Goal: Find specific page/section: Find specific page/section

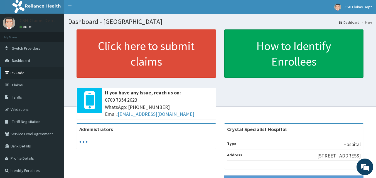
click at [19, 74] on link "PA Code" at bounding box center [32, 73] width 64 height 12
click at [18, 76] on link "PA Code" at bounding box center [32, 73] width 64 height 12
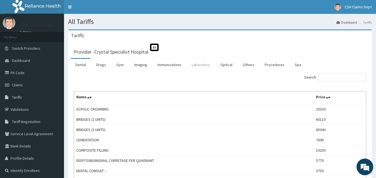
click at [196, 63] on link "Laboratory" at bounding box center [200, 65] width 27 height 12
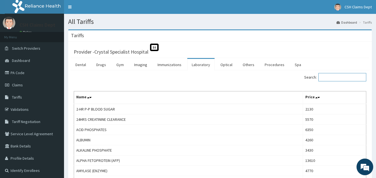
click at [330, 79] on input "Search:" at bounding box center [342, 77] width 48 height 8
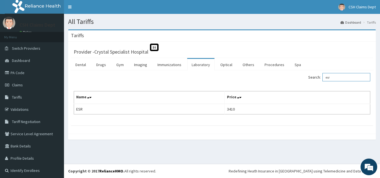
type input "esr"
